Goal: Entertainment & Leisure: Consume media (video, audio)

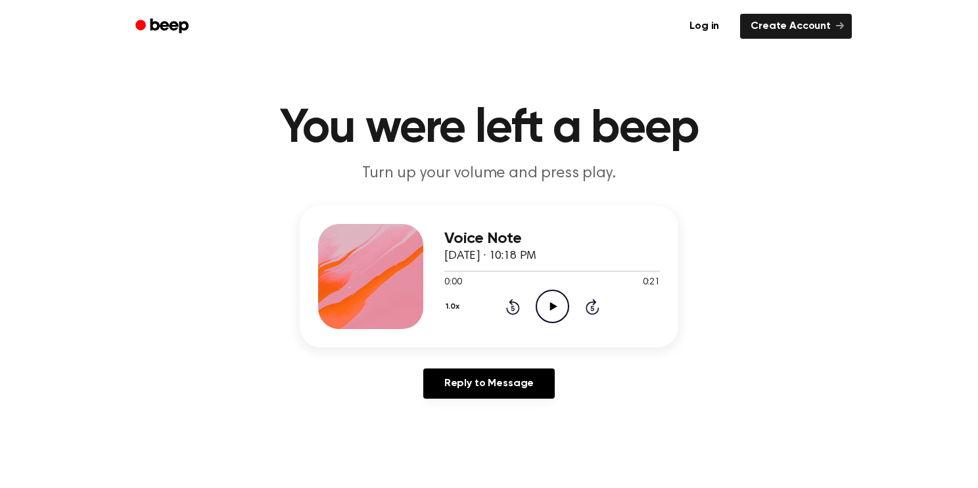
click at [554, 293] on icon "Play Audio" at bounding box center [552, 307] width 34 height 34
click at [555, 307] on icon at bounding box center [552, 306] width 7 height 9
click at [562, 307] on icon "Play Audio" at bounding box center [552, 307] width 34 height 34
click at [555, 317] on icon "Play Audio" at bounding box center [552, 307] width 34 height 34
